Goal: Task Accomplishment & Management: Use online tool/utility

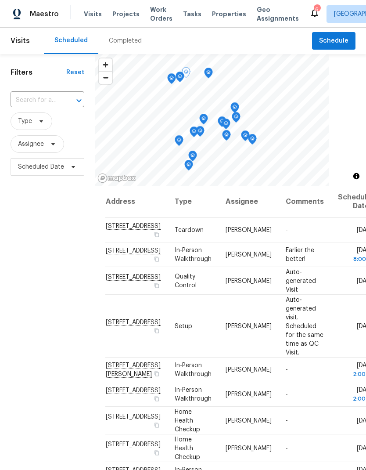
click at [0, 0] on icon at bounding box center [0, 0] width 0 height 0
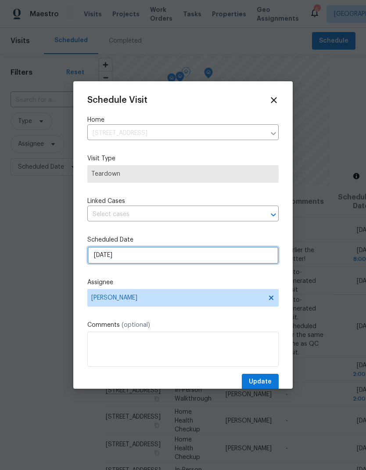
click at [104, 258] on input "[DATE]" at bounding box center [182, 255] width 191 height 18
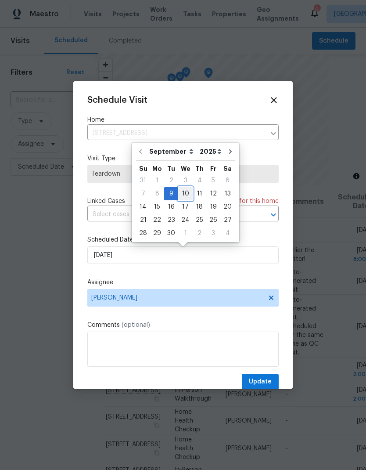
click at [181, 195] on div "10" at bounding box center [185, 193] width 14 height 12
type input "9/10/2025"
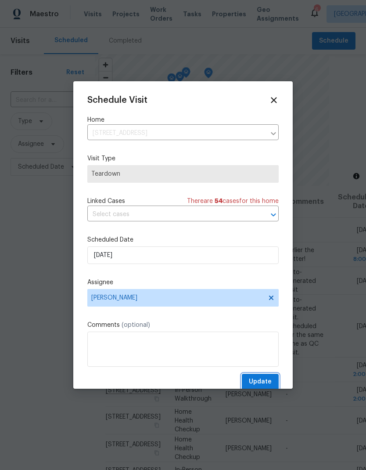
click at [269, 387] on span "Update" at bounding box center [260, 381] width 23 height 11
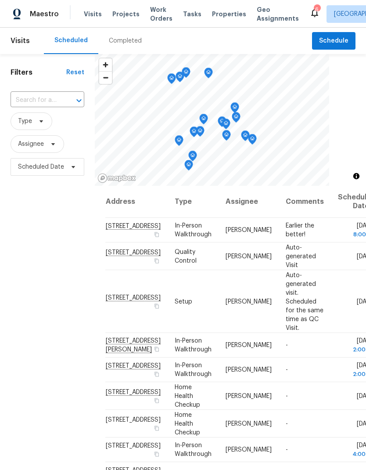
click at [150, 17] on span "Work Orders" at bounding box center [161, 14] width 22 height 18
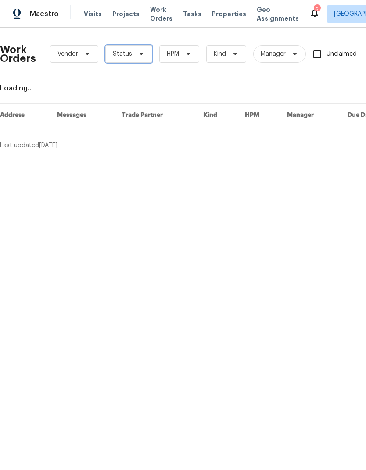
click at [123, 56] on span "Status" at bounding box center [122, 54] width 19 height 9
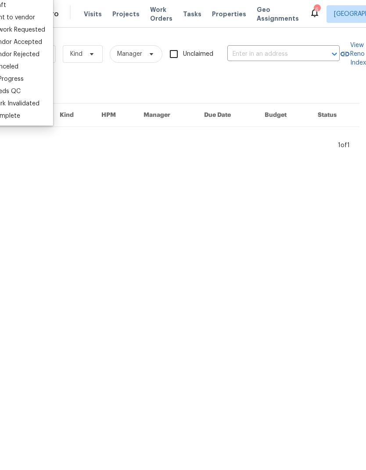
scroll to position [0, 144]
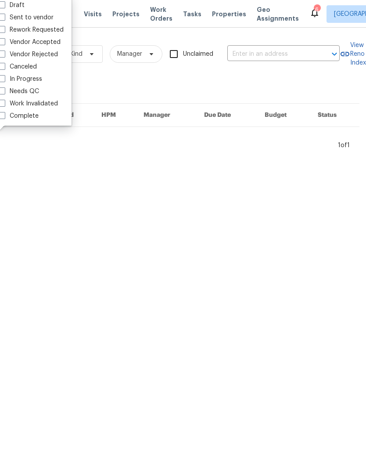
click at [257, 55] on input "text" at bounding box center [271, 54] width 88 height 14
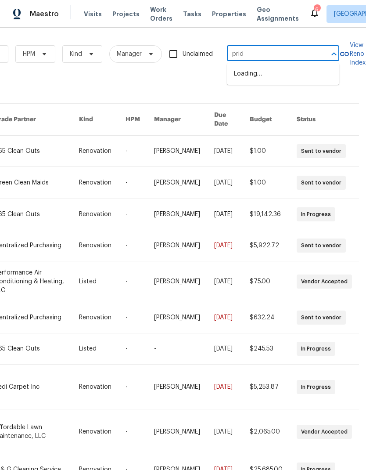
type input "pride"
click at [327, 79] on li "5512 Pride Mountain St, North Las Vegas, NV 89031" at bounding box center [283, 74] width 112 height 15
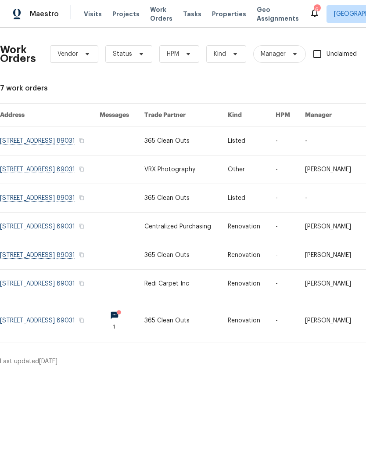
click at [144, 149] on link at bounding box center [122, 141] width 45 height 28
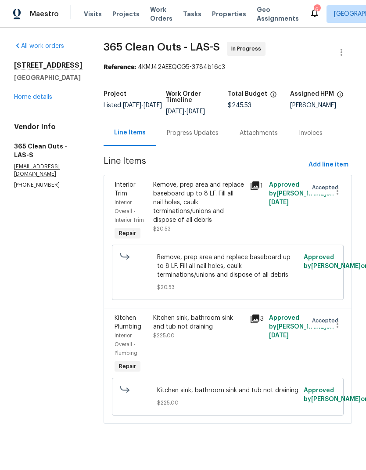
click at [153, 331] on div "Kitchen sink, bathroom sink and tub not draining" at bounding box center [198, 322] width 91 height 18
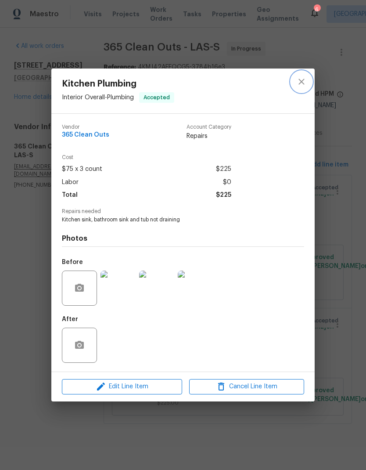
click at [295, 85] on button "close" at bounding box center [301, 81] width 21 height 21
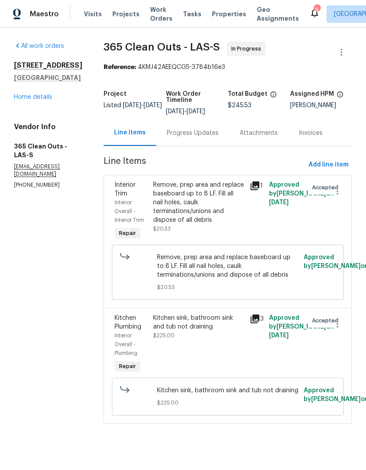
click at [22, 100] on link "Home details" at bounding box center [33, 97] width 38 height 6
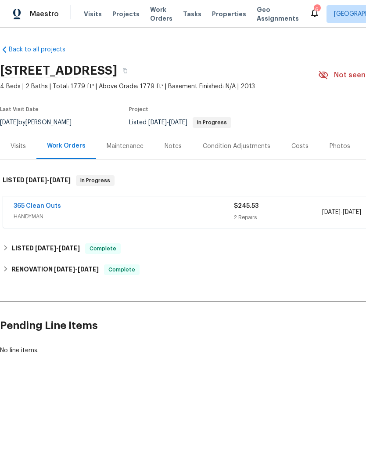
click at [29, 209] on link "365 Clean Outs" at bounding box center [37, 206] width 47 height 6
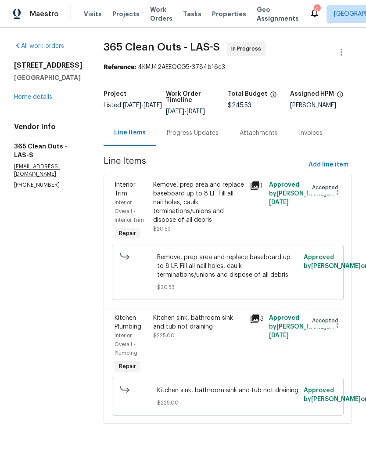
click at [25, 100] on link "Home details" at bounding box center [33, 97] width 38 height 6
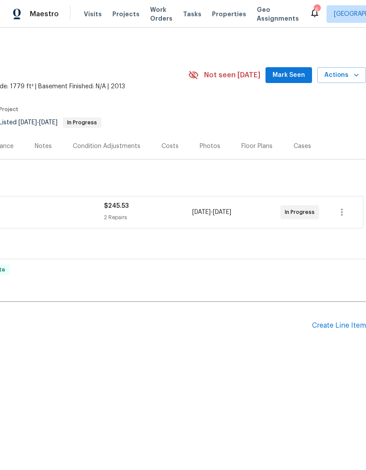
scroll to position [0, 130]
click at [150, 22] on span "Work Orders" at bounding box center [161, 14] width 22 height 18
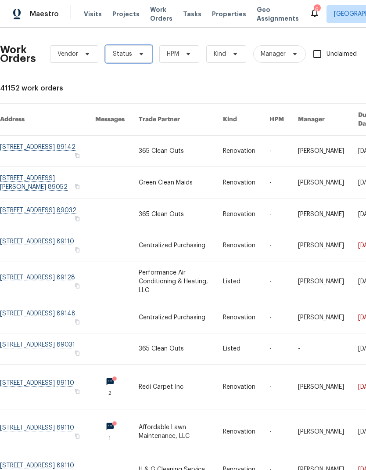
click at [128, 55] on span "Status" at bounding box center [122, 54] width 19 height 9
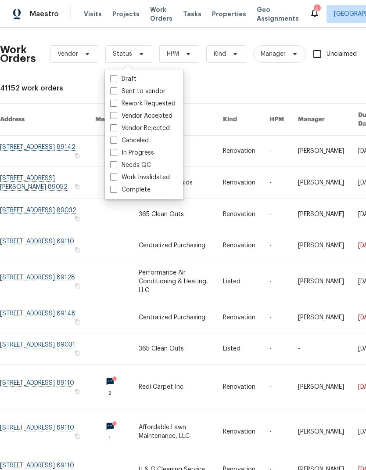
click at [314, 11] on div "6" at bounding box center [317, 9] width 6 height 9
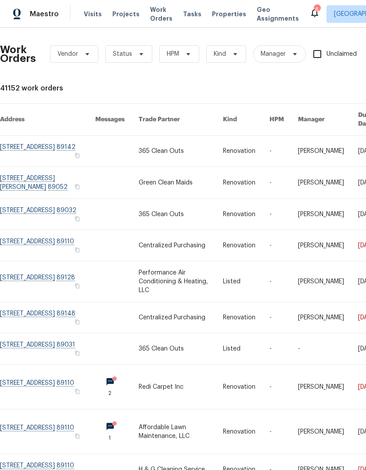
click at [314, 10] on div "6" at bounding box center [317, 9] width 6 height 9
click at [314, 11] on div "6" at bounding box center [317, 9] width 6 height 9
click at [310, 17] on icon at bounding box center [315, 12] width 11 height 11
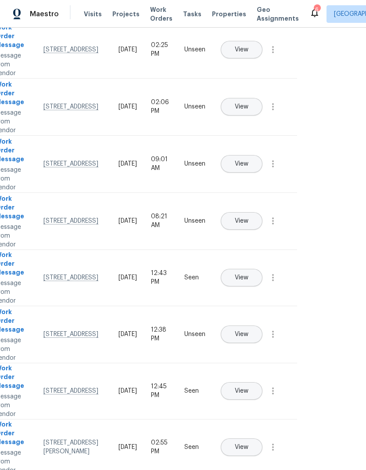
scroll to position [96, 46]
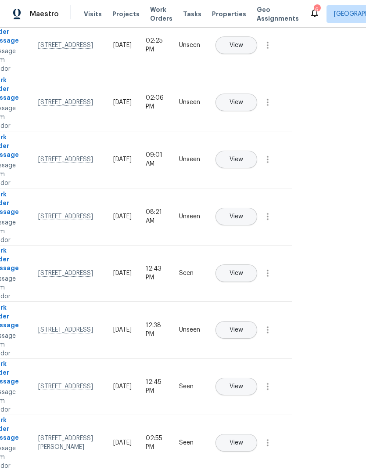
click at [53, 217] on div "[STREET_ADDRESS]" at bounding box center [68, 216] width 61 height 9
click at [11, 200] on div "Work Order Message" at bounding box center [7, 204] width 34 height 29
click at [11, 205] on div "Work Order Message" at bounding box center [7, 204] width 34 height 29
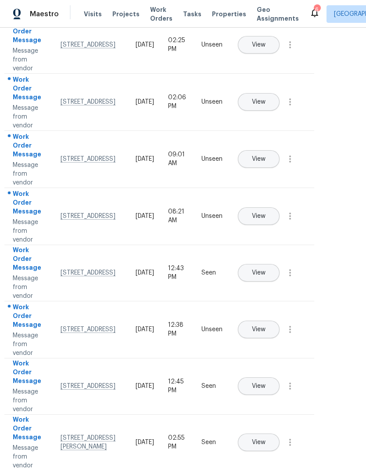
scroll to position [97, 20]
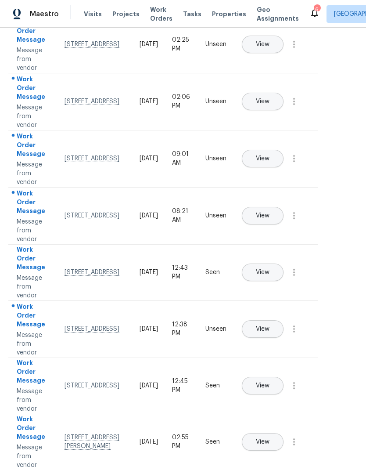
click at [284, 207] on button "View" at bounding box center [263, 216] width 42 height 18
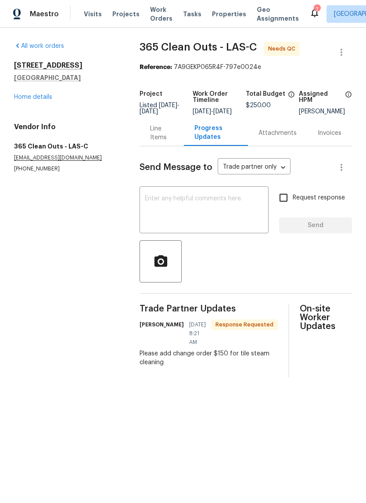
click at [155, 140] on div "Line Items" at bounding box center [161, 133] width 23 height 18
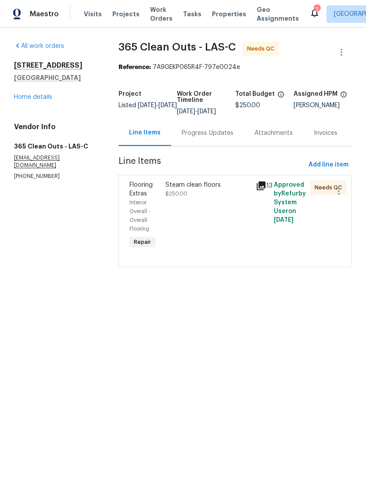
click at [172, 196] on span "$250.00" at bounding box center [177, 193] width 22 height 5
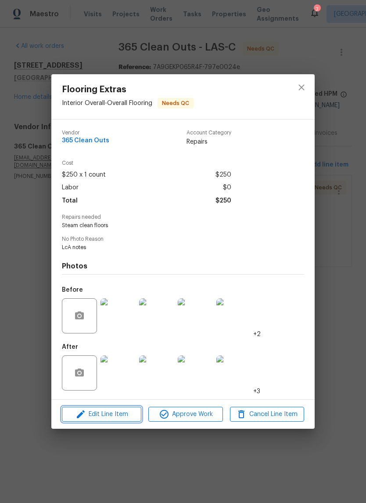
click at [86, 416] on span "Edit Line Item" at bounding box center [102, 414] width 74 height 11
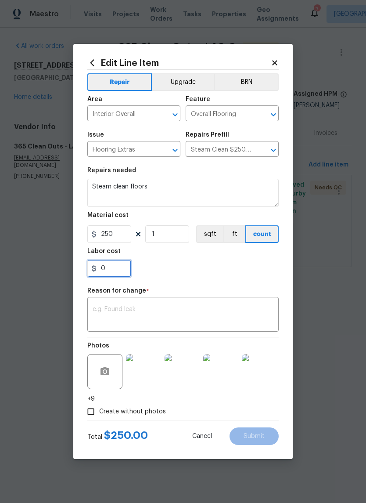
click at [124, 272] on input "0" at bounding box center [109, 268] width 44 height 18
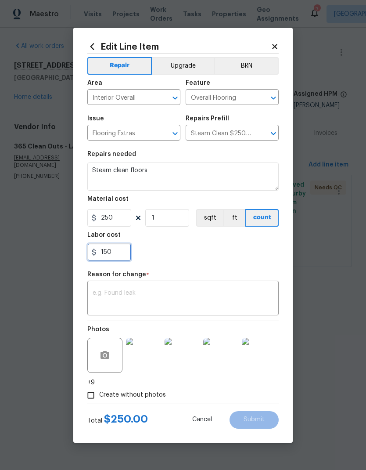
type input "150"
click at [119, 297] on textarea at bounding box center [183, 299] width 181 height 18
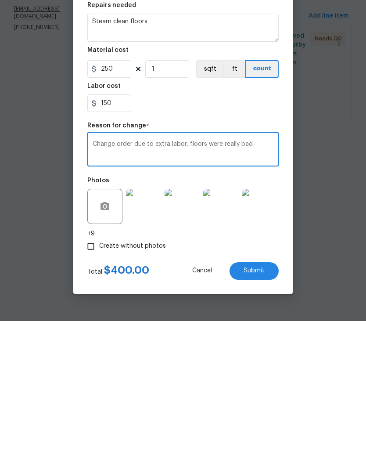
type textarea "Change order due to extra labor, floors were really bad"
click at [264, 416] on span "Submit" at bounding box center [254, 419] width 21 height 7
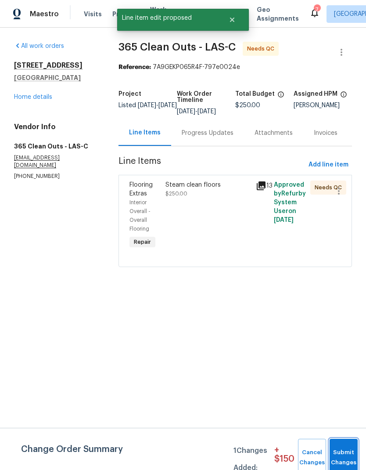
click at [348, 458] on span "Submit Changes" at bounding box center [343, 457] width 19 height 20
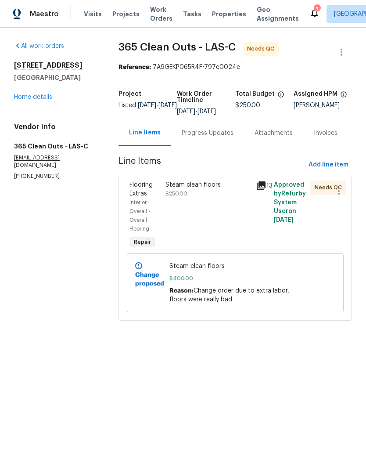
click at [217, 193] on div "Steam clean floors $250.00" at bounding box center [208, 189] width 85 height 18
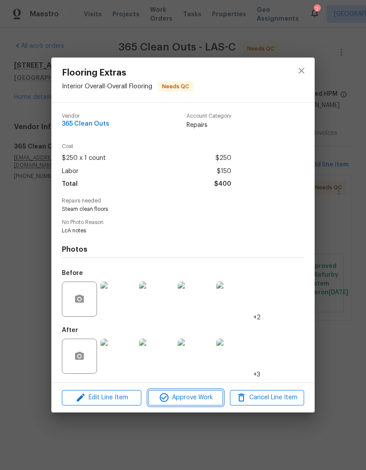
click at [205, 400] on span "Approve Work" at bounding box center [185, 397] width 69 height 11
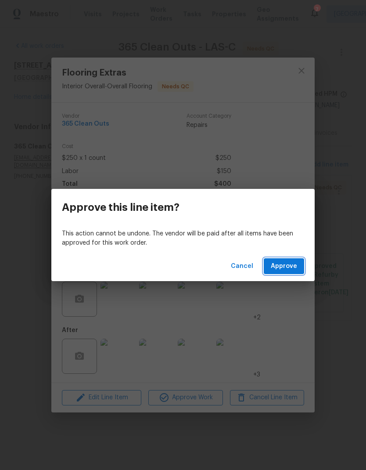
click at [291, 266] on span "Approve" at bounding box center [284, 266] width 26 height 11
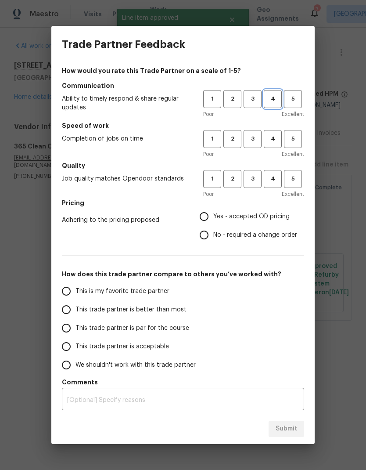
click at [274, 100] on span "4" at bounding box center [273, 99] width 16 height 10
click at [274, 133] on button "4" at bounding box center [273, 139] width 18 height 18
click at [279, 176] on span "4" at bounding box center [273, 179] width 16 height 10
click at [256, 184] on span "3" at bounding box center [253, 179] width 16 height 10
click at [259, 136] on span "3" at bounding box center [253, 139] width 16 height 10
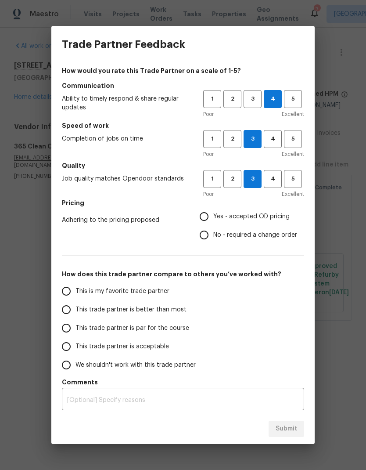
click at [65, 315] on input "This trade partner is better than most" at bounding box center [66, 309] width 18 height 18
radio input "true"
click at [295, 432] on div "Submit" at bounding box center [182, 429] width 263 height 30
click at [208, 217] on input "Yes - accepted OD pricing" at bounding box center [204, 216] width 18 height 18
click at [291, 423] on span "Submit" at bounding box center [287, 428] width 22 height 11
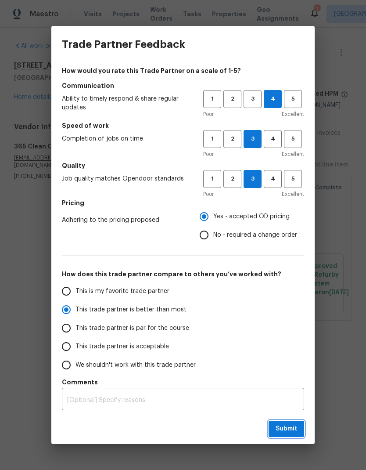
radio input "false"
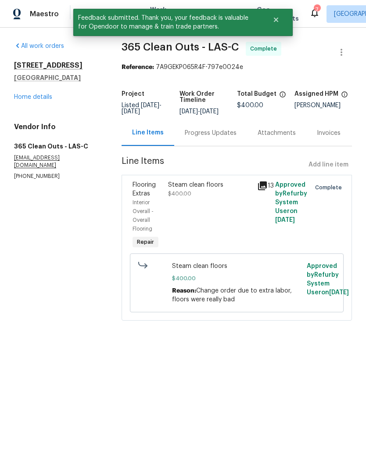
click at [24, 99] on link "Home details" at bounding box center [33, 97] width 38 height 6
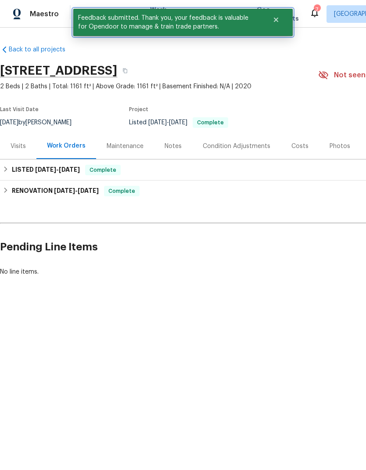
click at [279, 20] on icon "Close" at bounding box center [276, 19] width 7 height 7
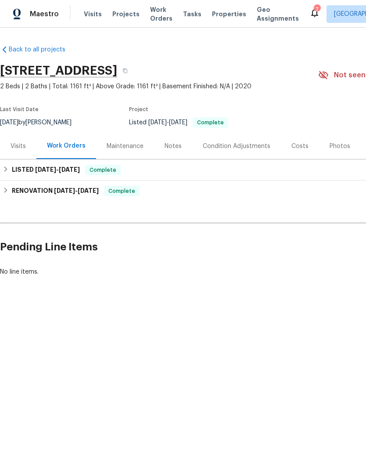
click at [158, 17] on span "Work Orders" at bounding box center [161, 14] width 22 height 18
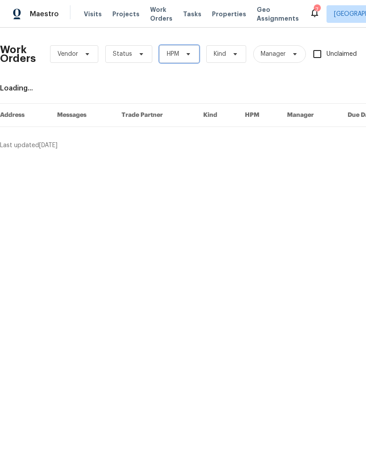
click at [170, 53] on span "HPM" at bounding box center [173, 54] width 12 height 9
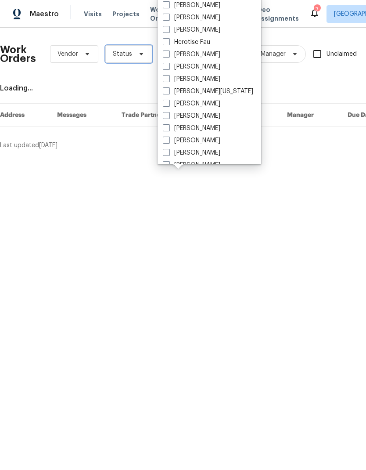
click at [128, 54] on span "Status" at bounding box center [122, 54] width 19 height 9
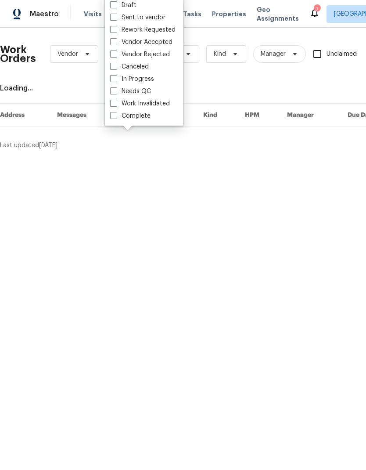
click at [118, 94] on label "Needs QC" at bounding box center [130, 91] width 41 height 9
click at [116, 93] on input "Needs QC" at bounding box center [113, 90] width 6 height 6
checkbox input "true"
